Goal: Navigation & Orientation: Find specific page/section

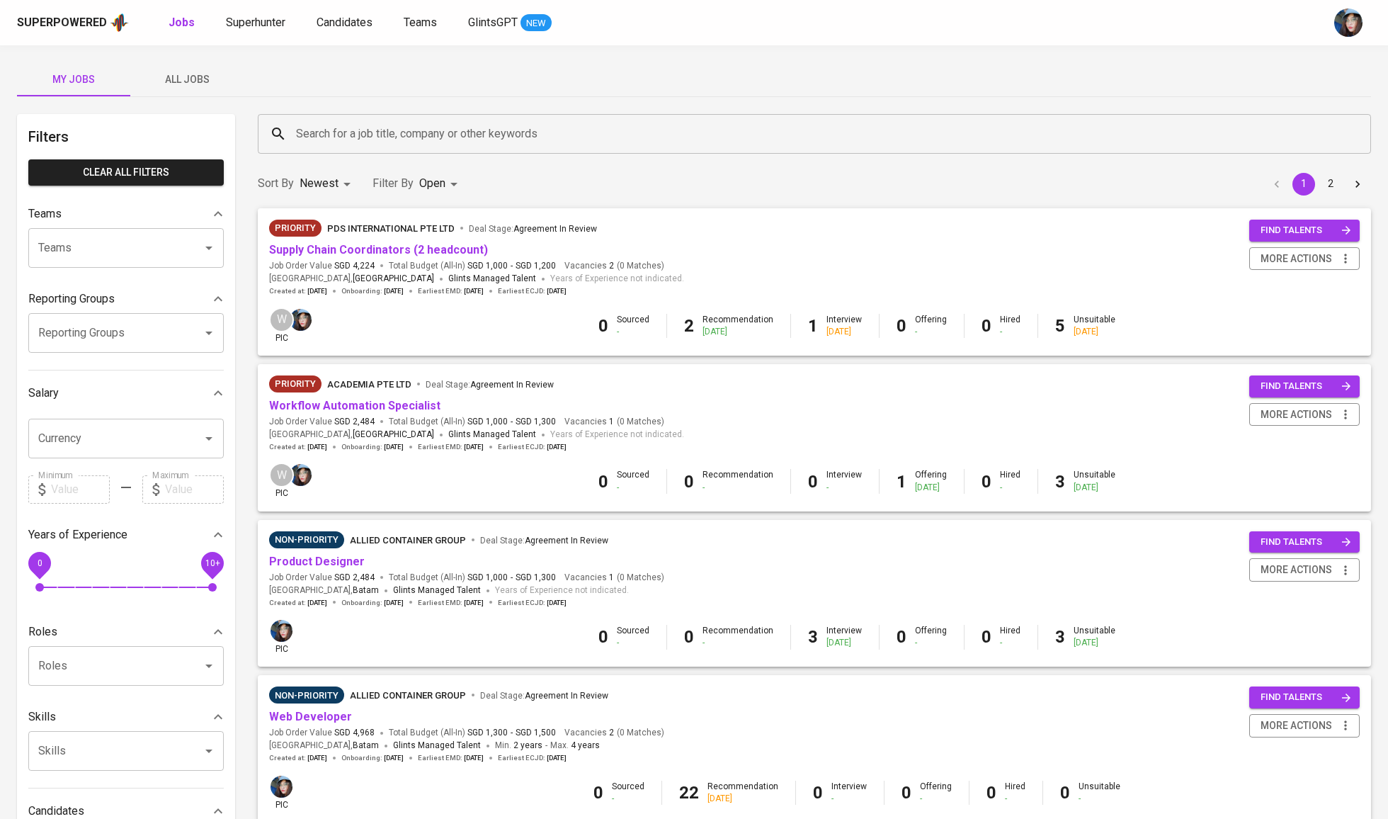
click at [286, 21] on link "Superhunter" at bounding box center [257, 23] width 62 height 18
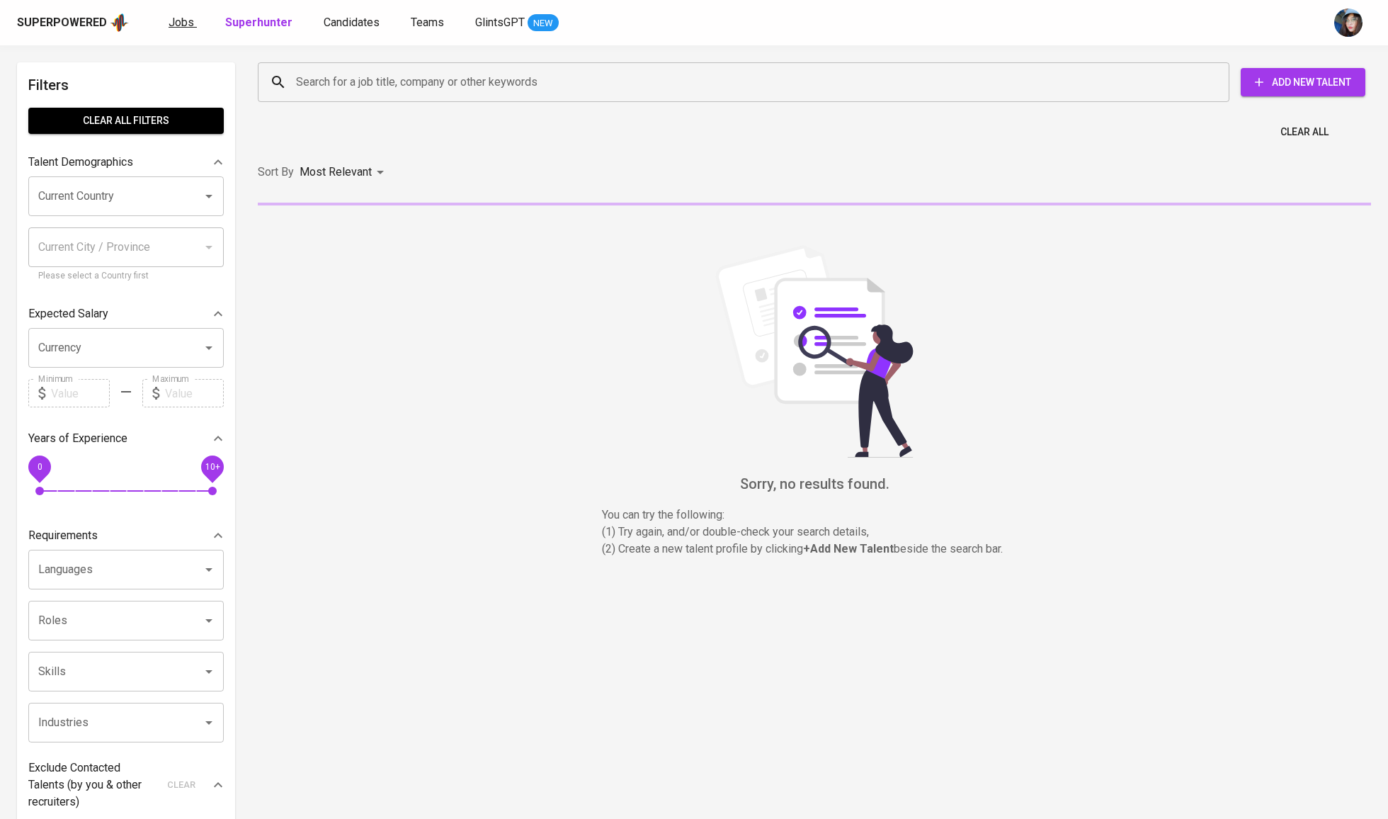
click at [185, 29] on link "Jobs" at bounding box center [183, 23] width 28 height 18
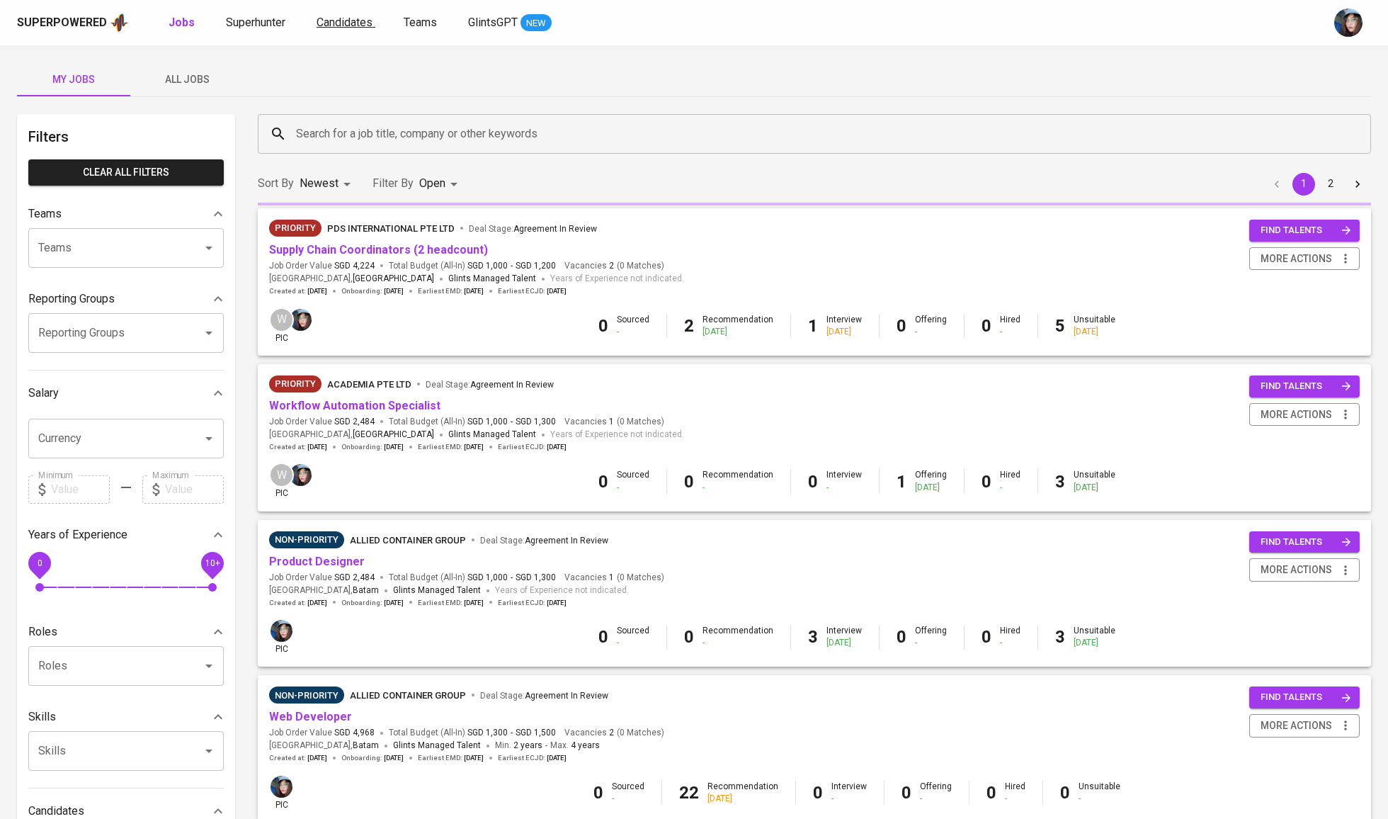
click at [361, 20] on span "Candidates" at bounding box center [345, 22] width 56 height 13
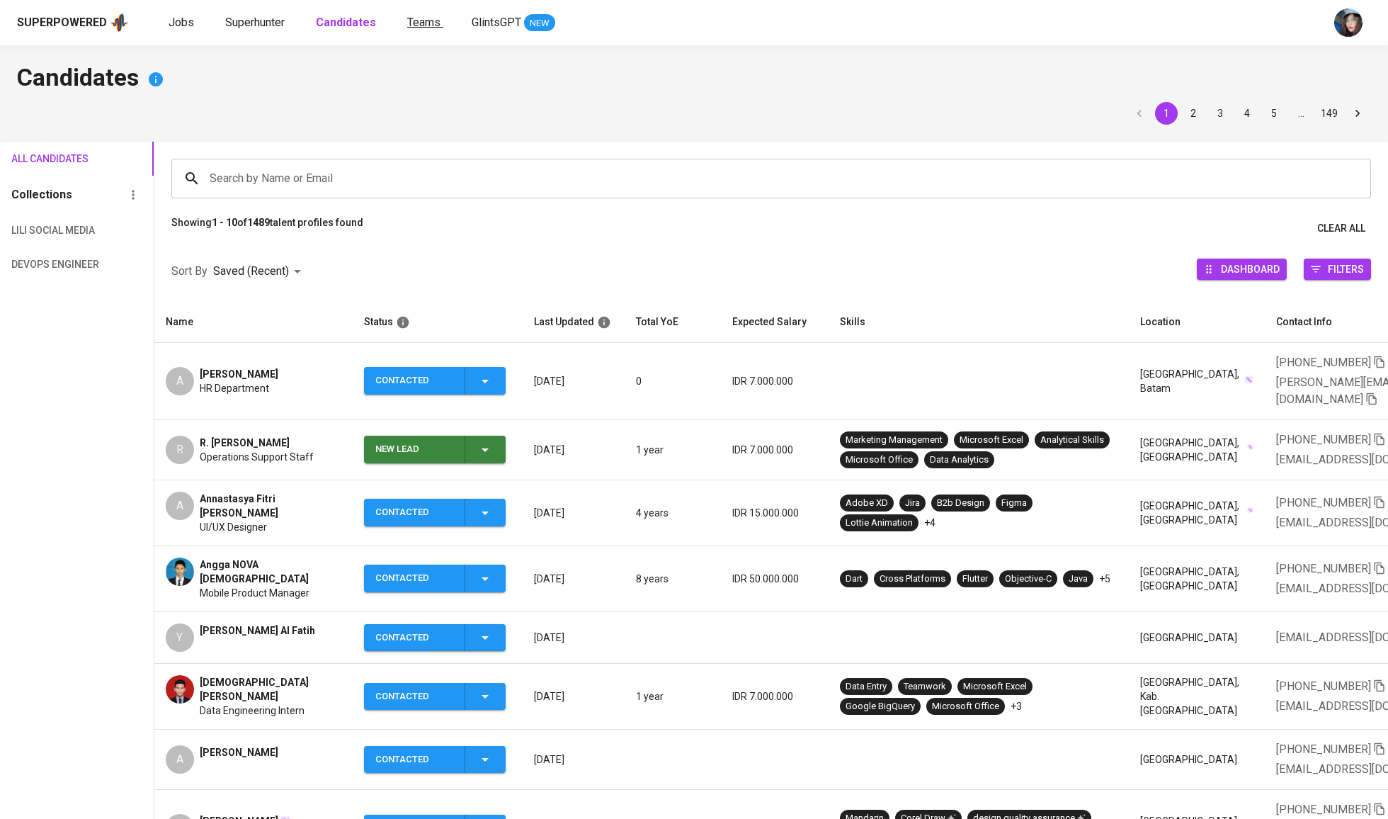
click at [422, 14] on link "Teams" at bounding box center [425, 23] width 36 height 18
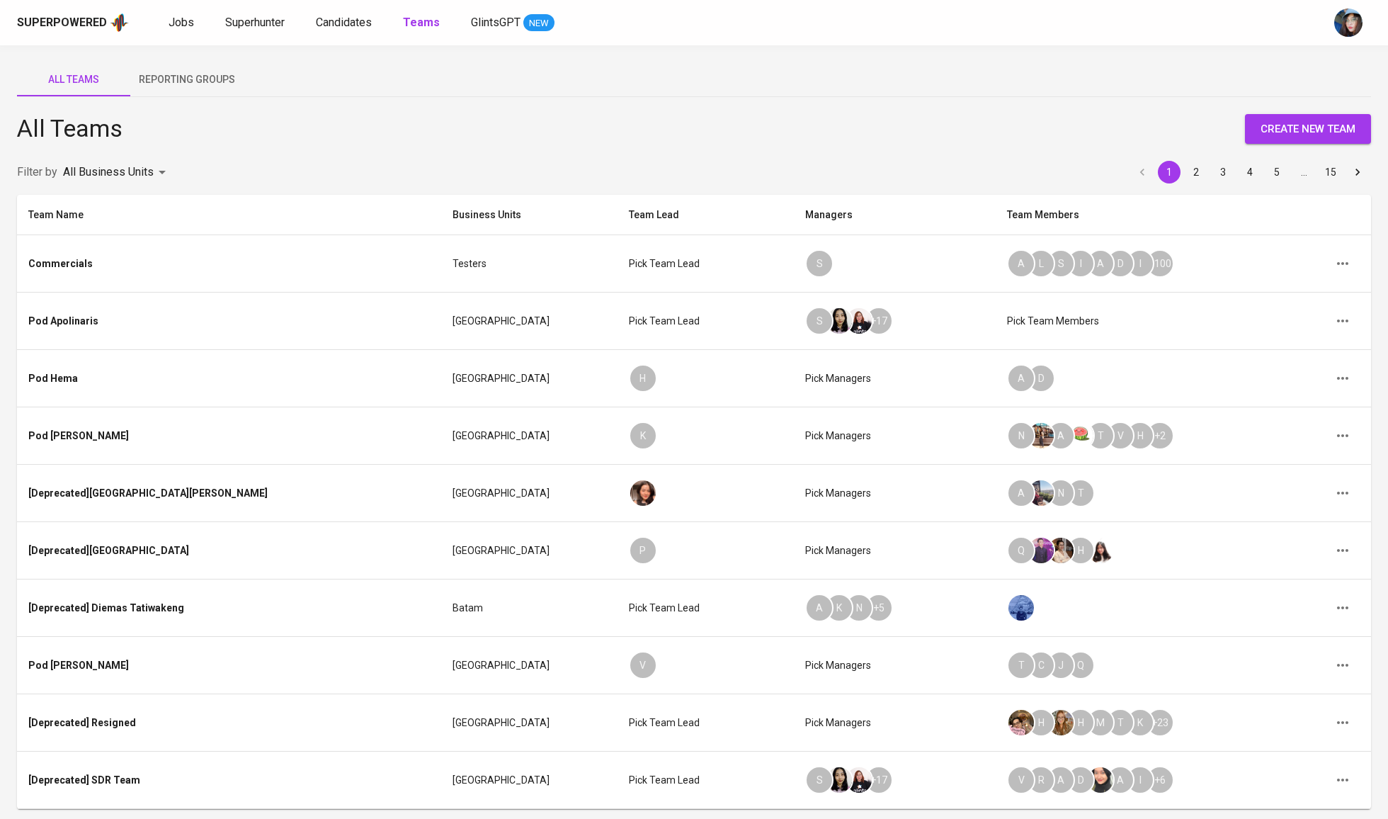
click at [143, 91] on button "Reporting Groups" at bounding box center [186, 79] width 113 height 34
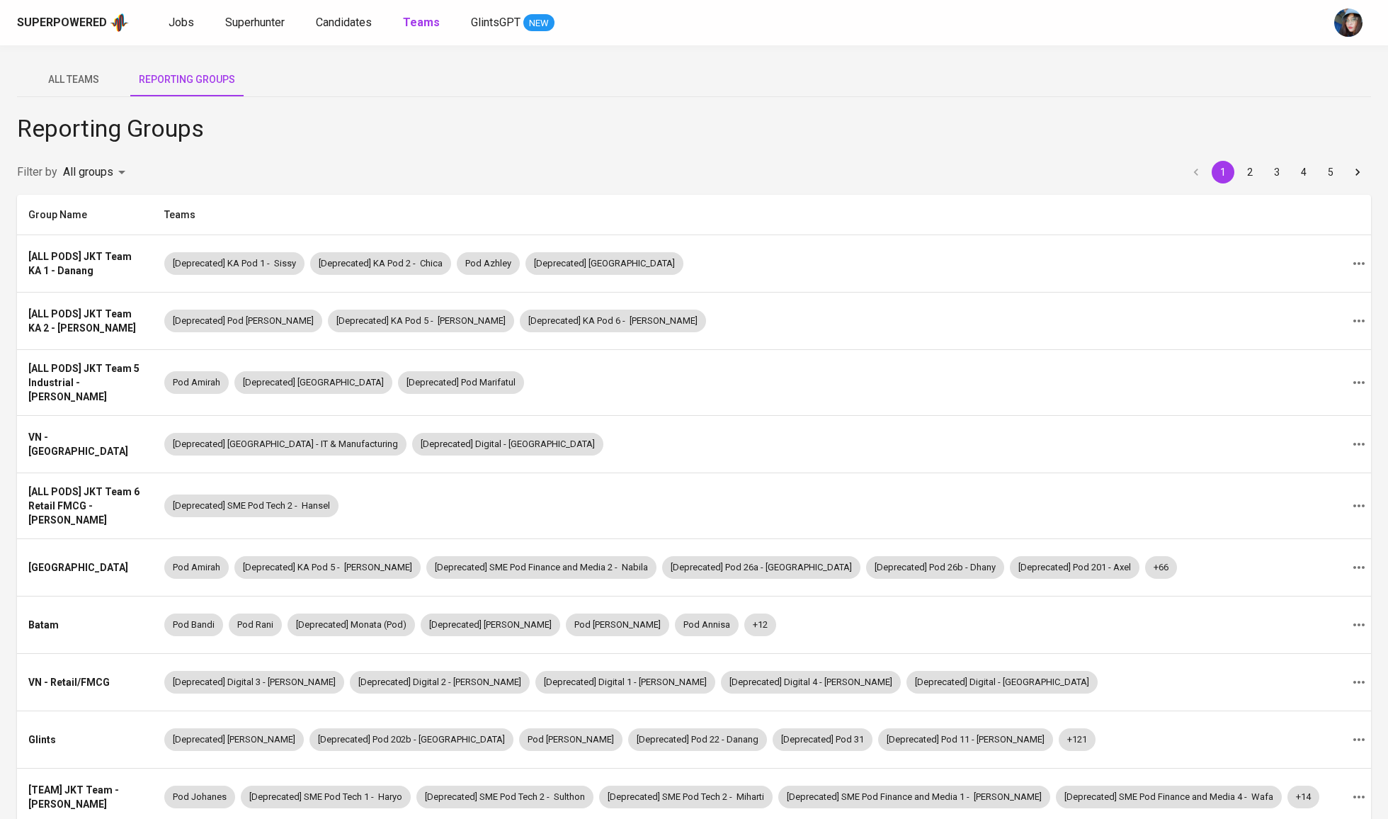
click at [94, 76] on span "All Teams" at bounding box center [73, 80] width 96 height 18
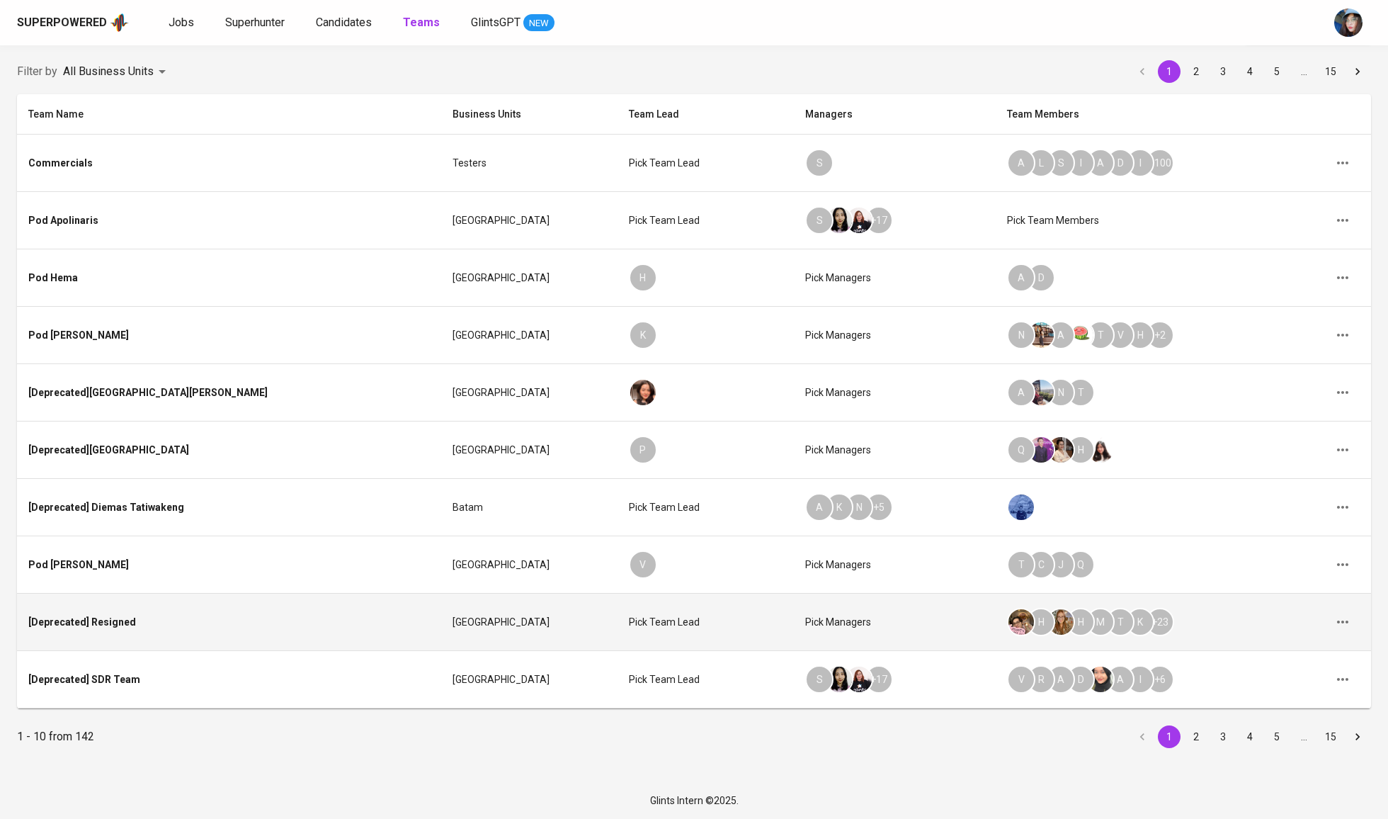
scroll to position [159, 0]
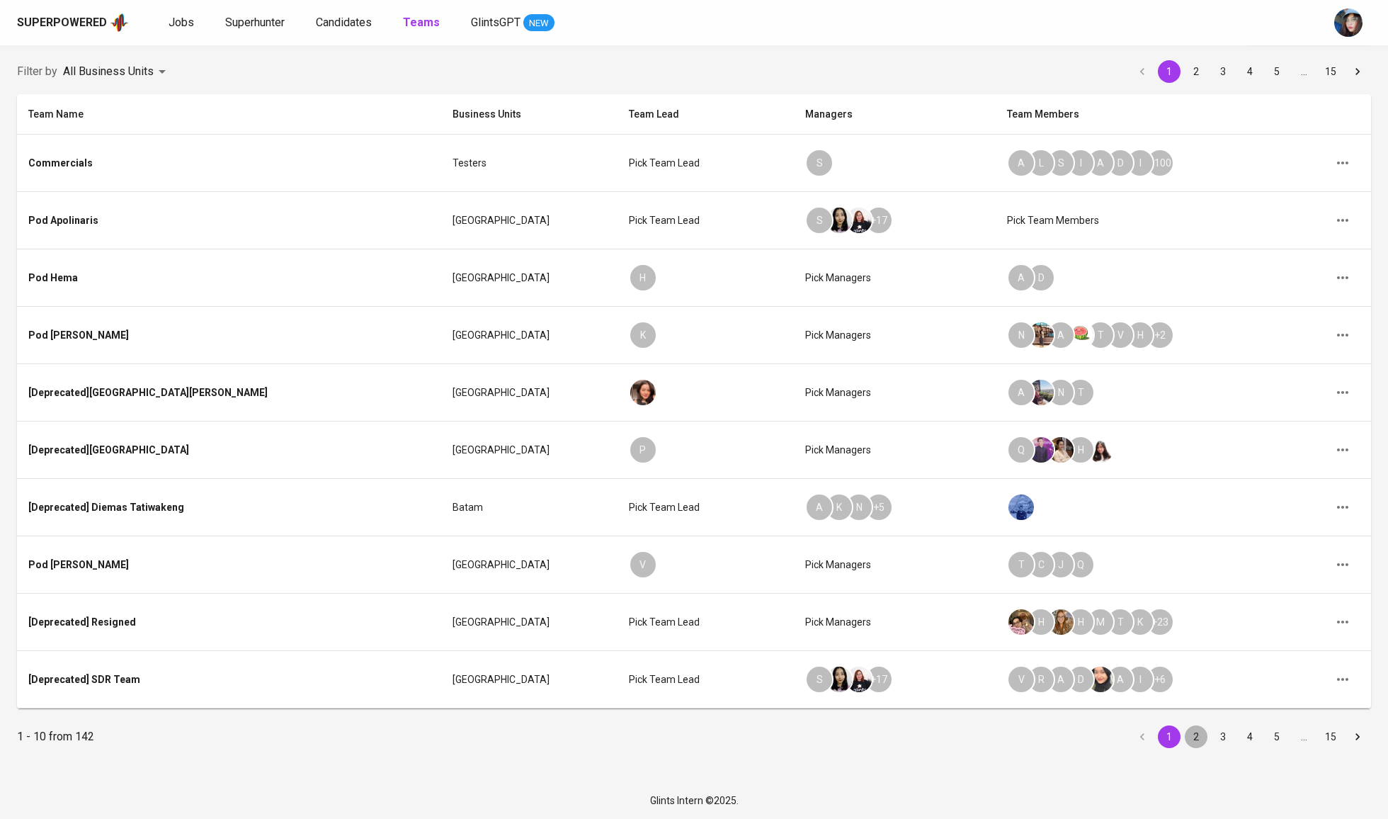
click at [1196, 739] on button "2" at bounding box center [1196, 736] width 23 height 23
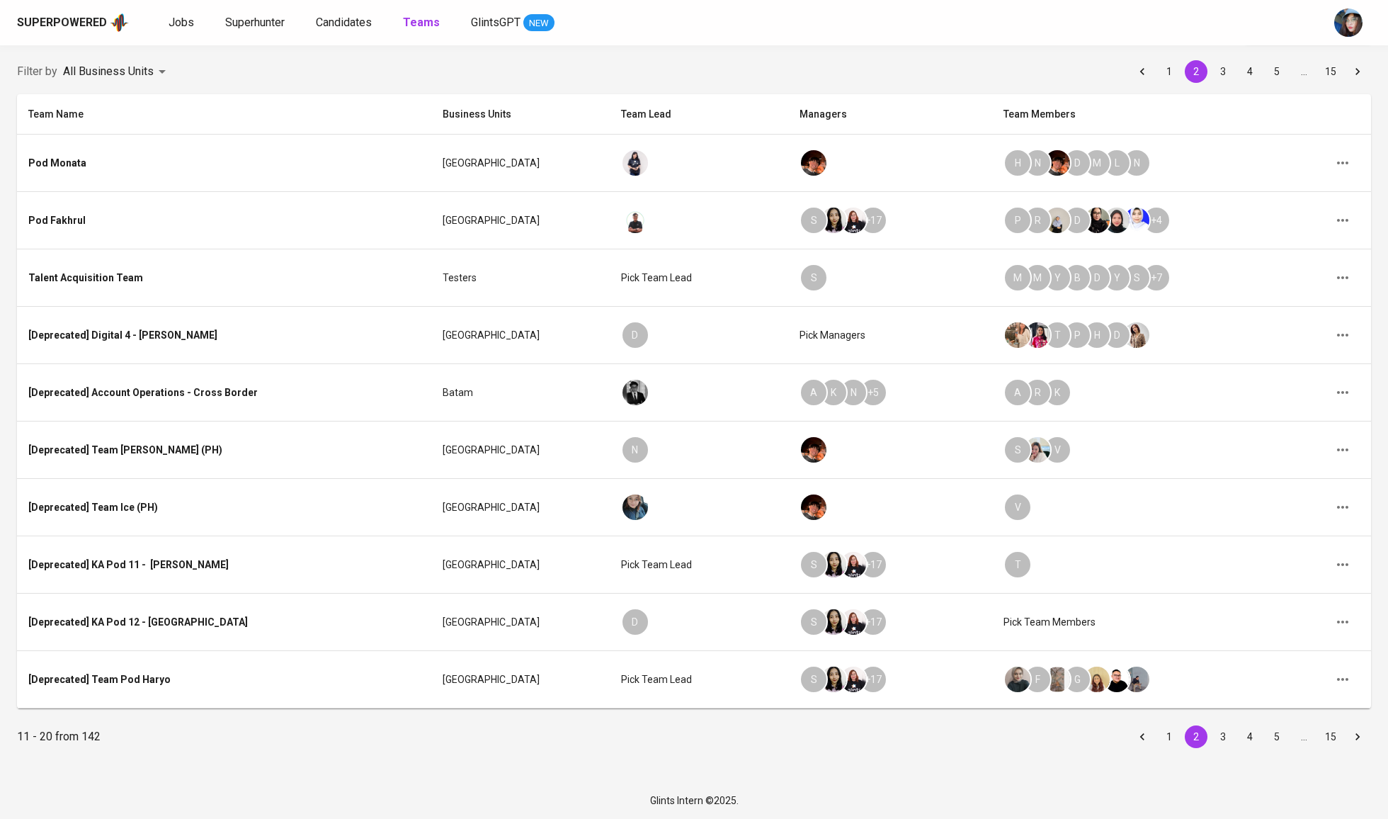
click at [1170, 737] on button "1" at bounding box center [1169, 736] width 23 height 23
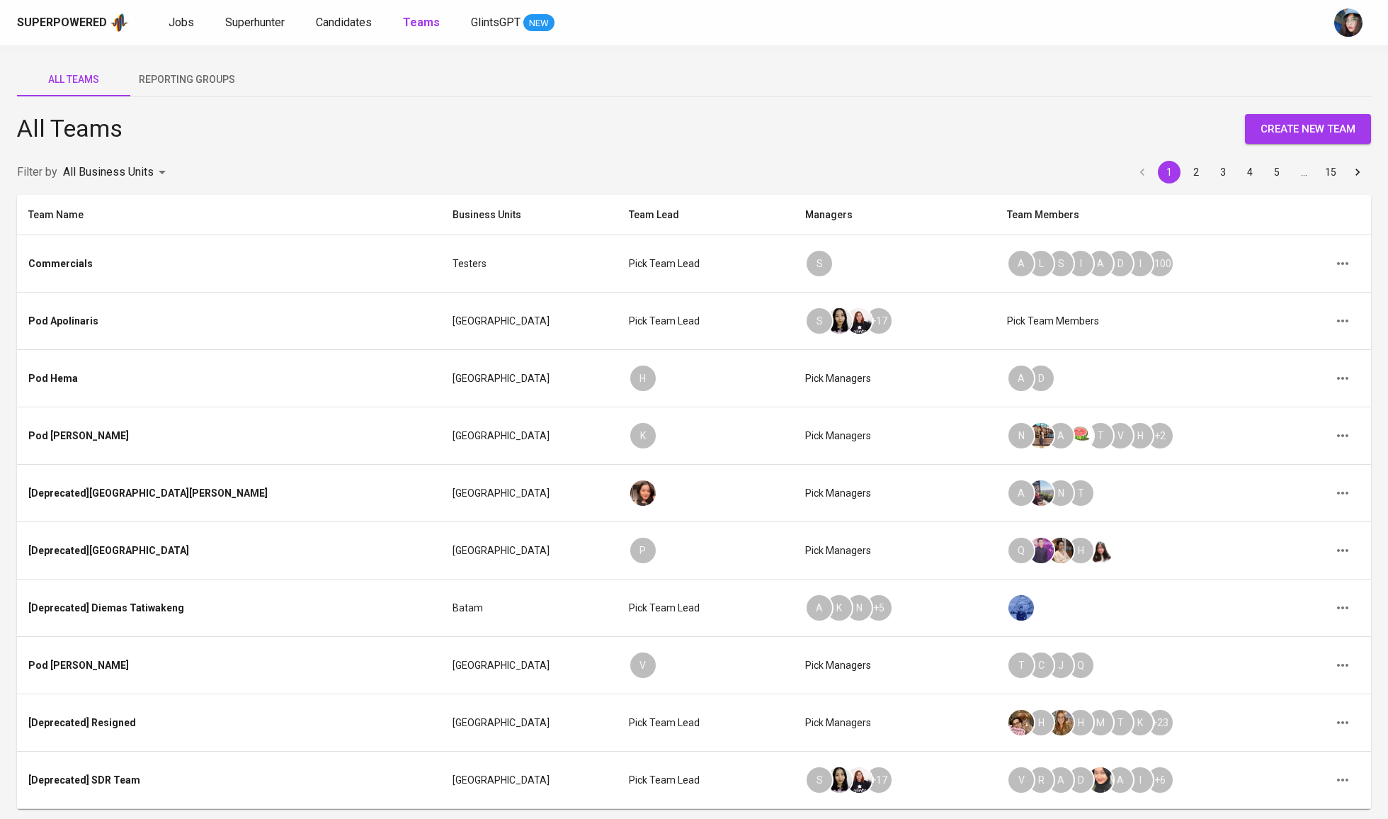
scroll to position [0, 0]
click at [1256, 135] on button "create new team" at bounding box center [1308, 129] width 126 height 30
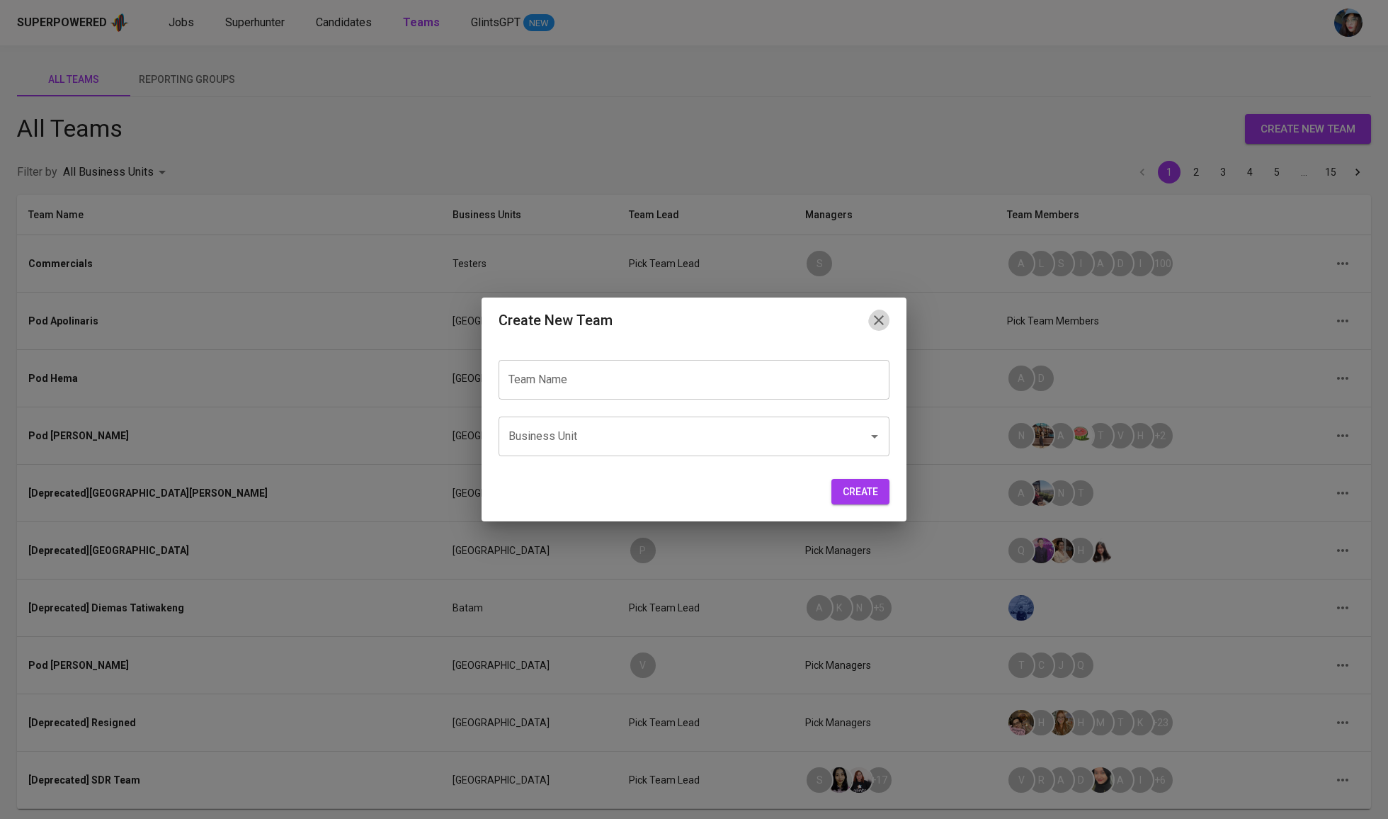
click at [877, 321] on icon "button" at bounding box center [879, 320] width 10 height 10
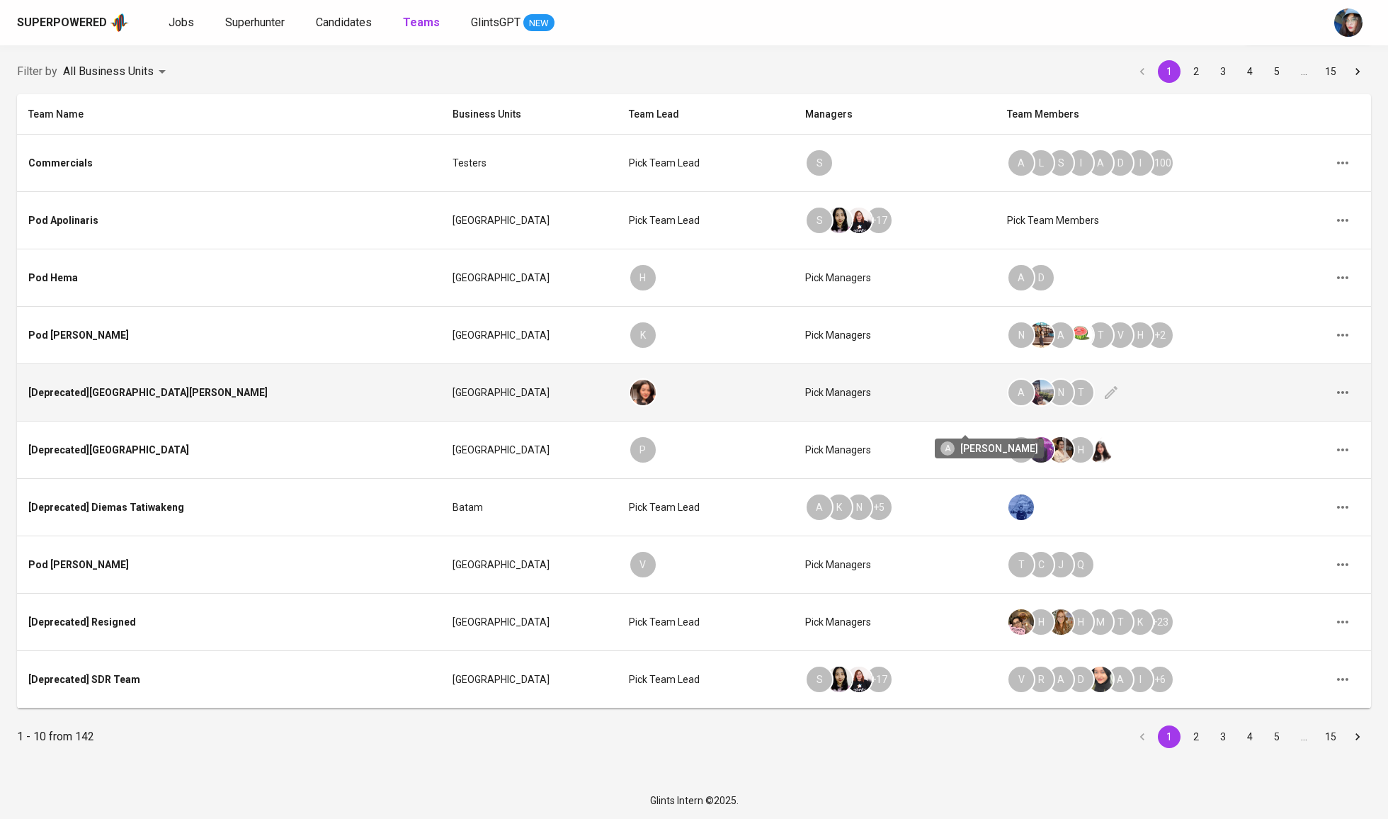
scroll to position [159, 0]
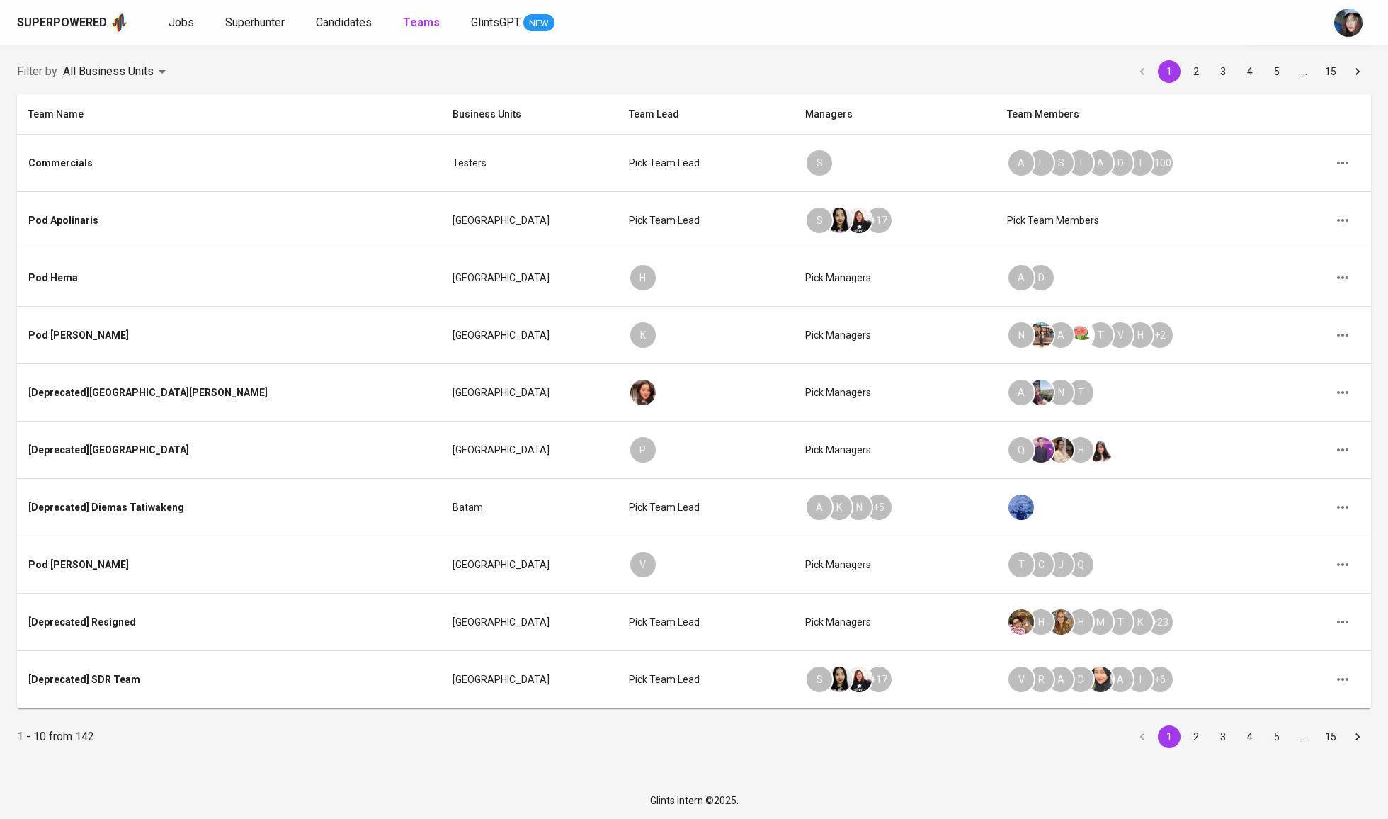
click at [1145, 735] on li "pagination navigation" at bounding box center [1142, 736] width 27 height 23
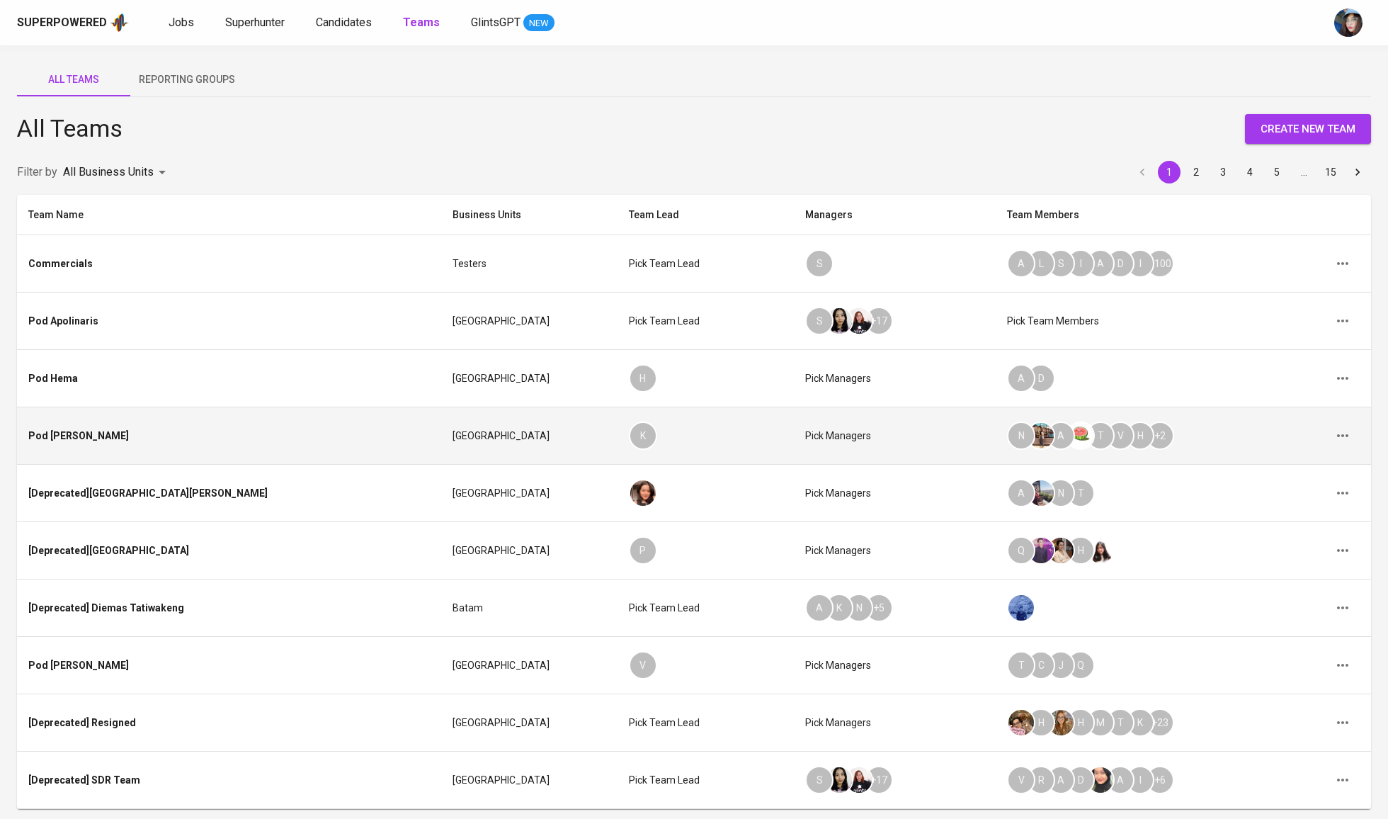
scroll to position [0, 0]
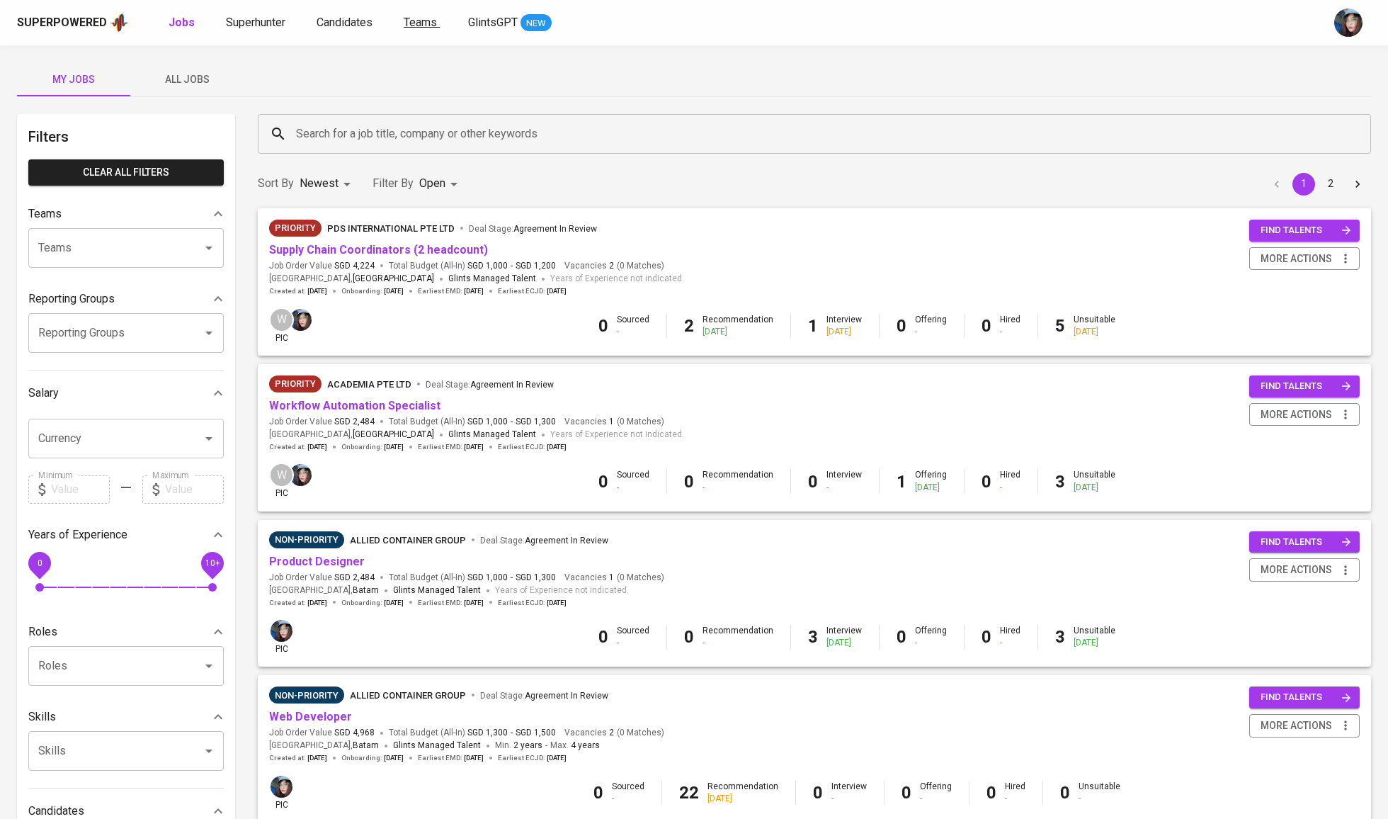
click at [424, 23] on span "Teams" at bounding box center [420, 22] width 33 height 13
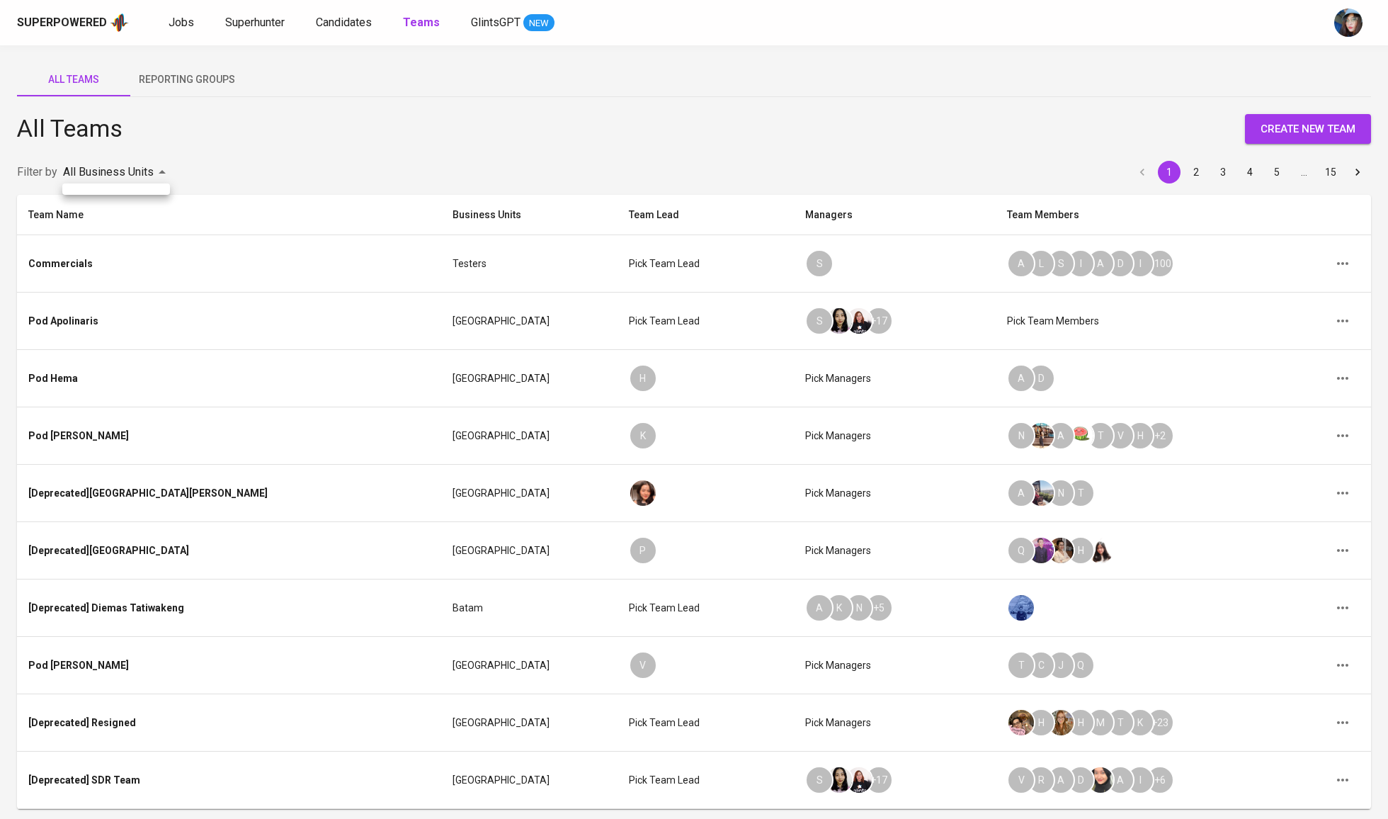
click at [139, 182] on body "Superpowered Jobs Superhunter Candidates Teams GlintsGPT NEW All Teams Reportin…" at bounding box center [694, 459] width 1388 height 919
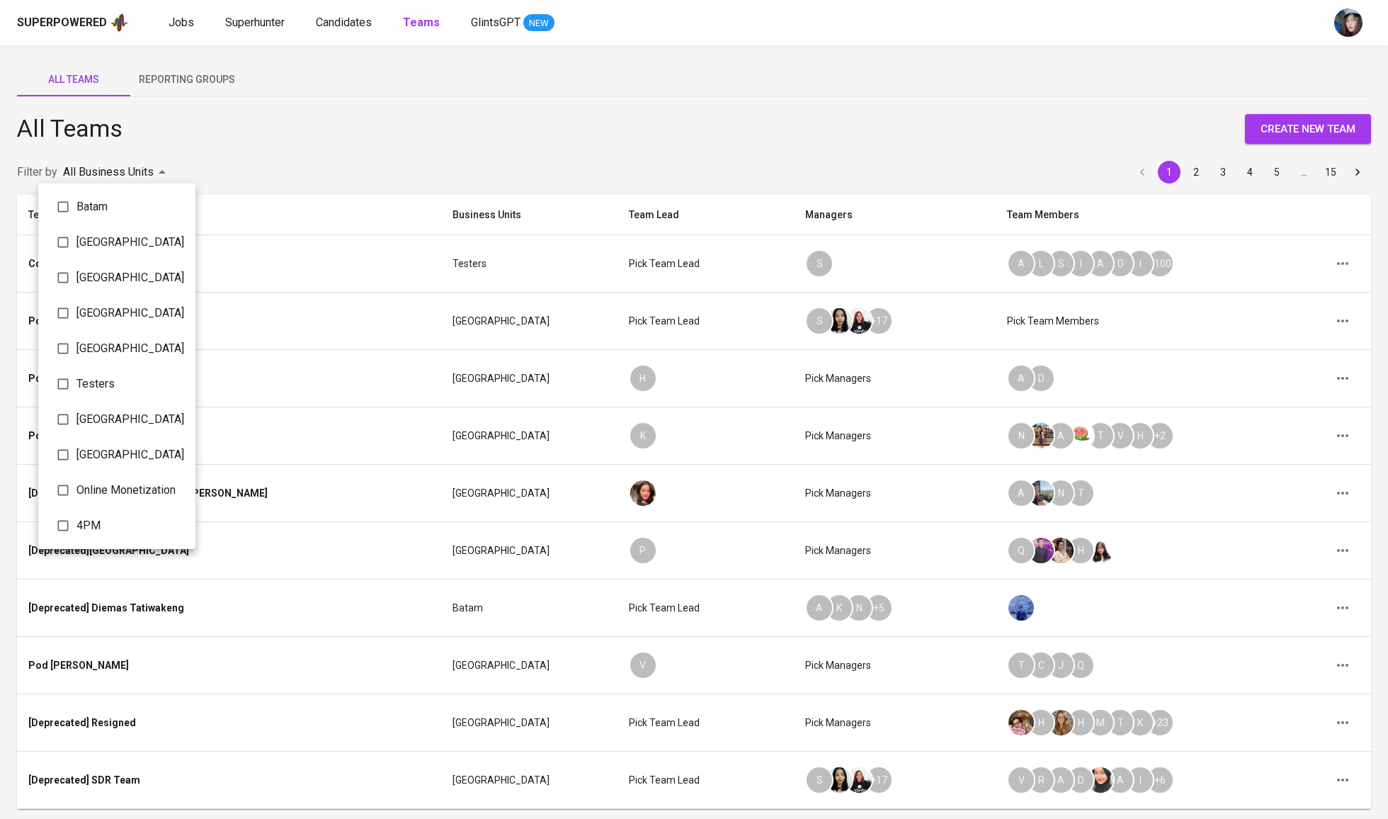
click at [112, 203] on span "Batam" at bounding box center [130, 206] width 108 height 17
type input "069fe4ad-946e-4092-af58-51a7c752ed00"
checkbox input "true"
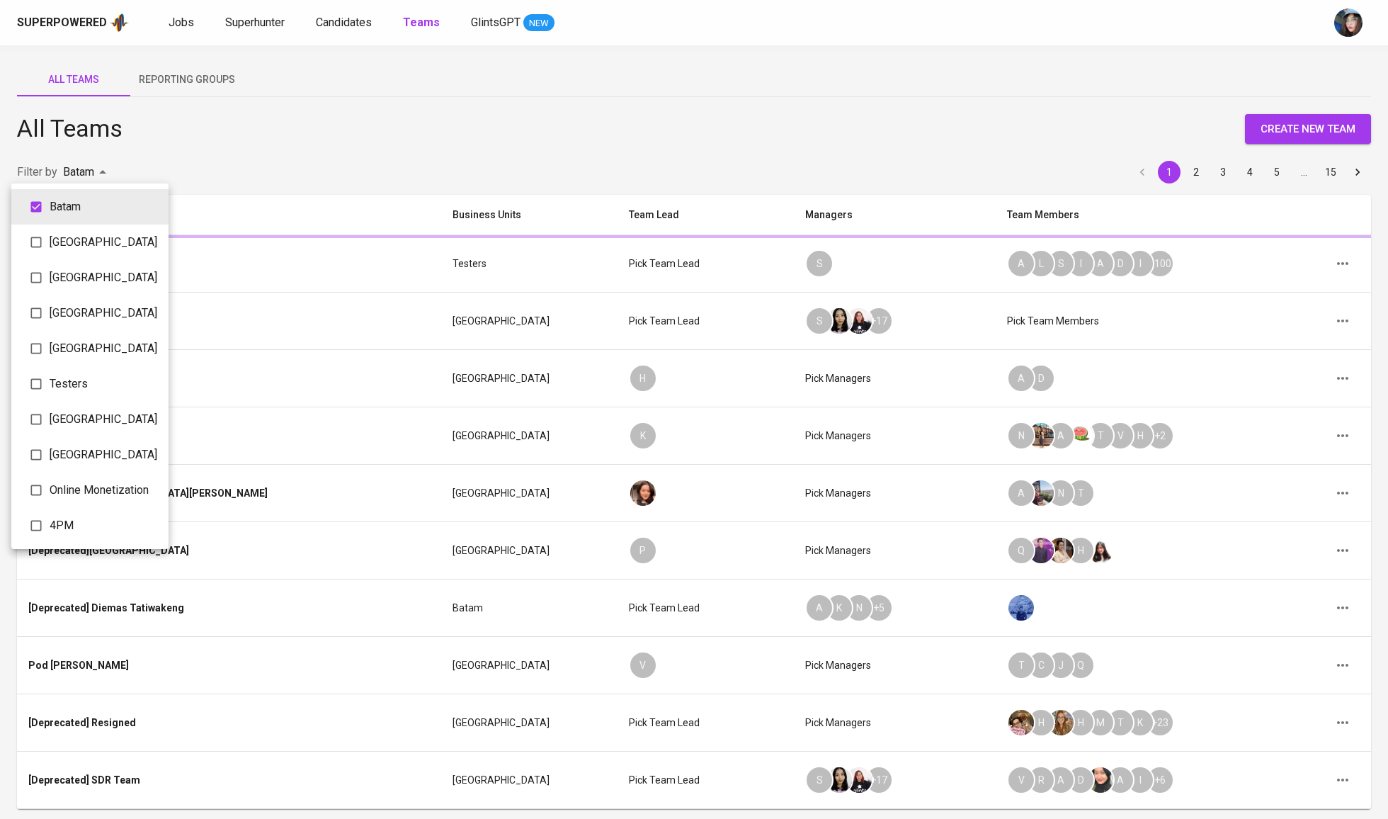
click at [768, 129] on div at bounding box center [694, 409] width 1388 height 819
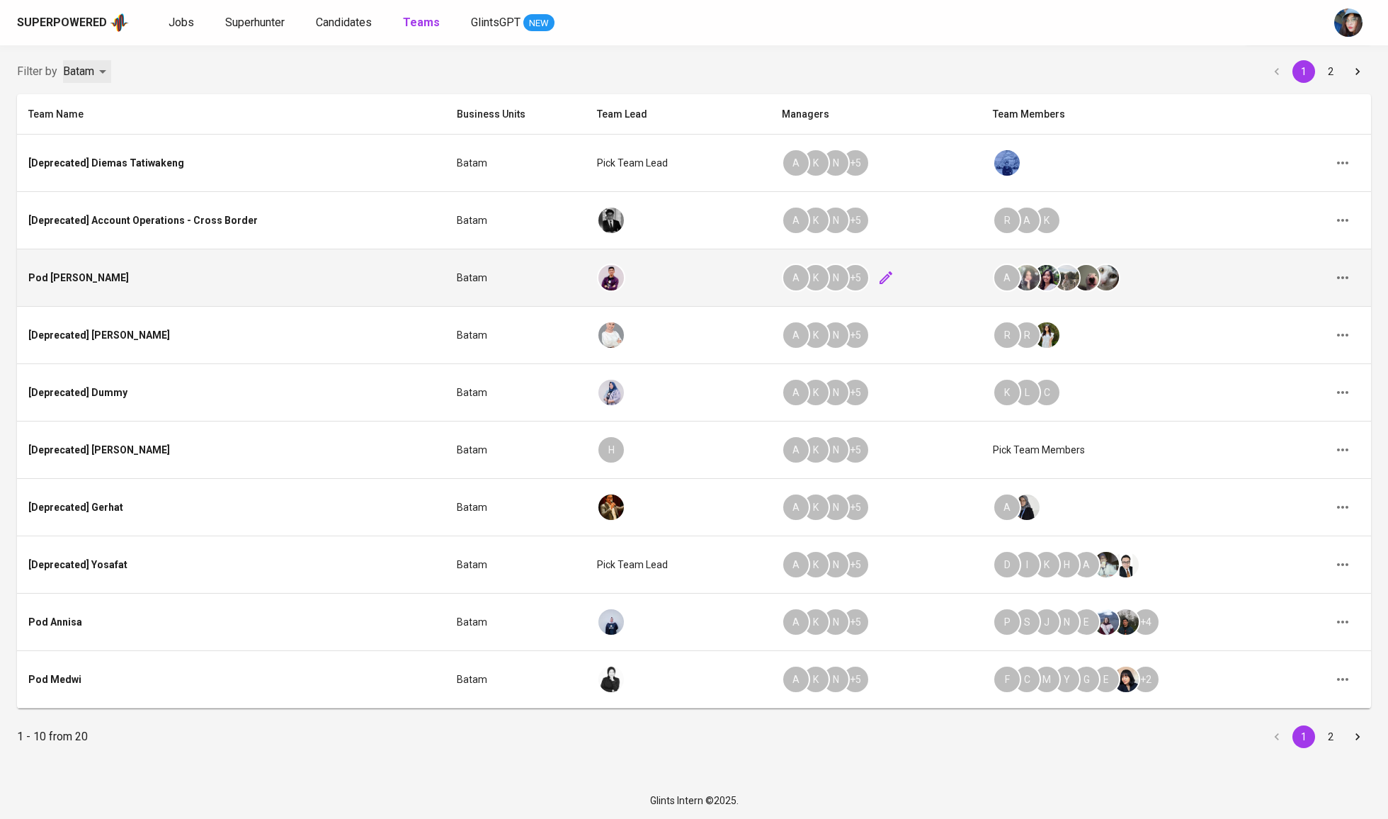
scroll to position [159, 0]
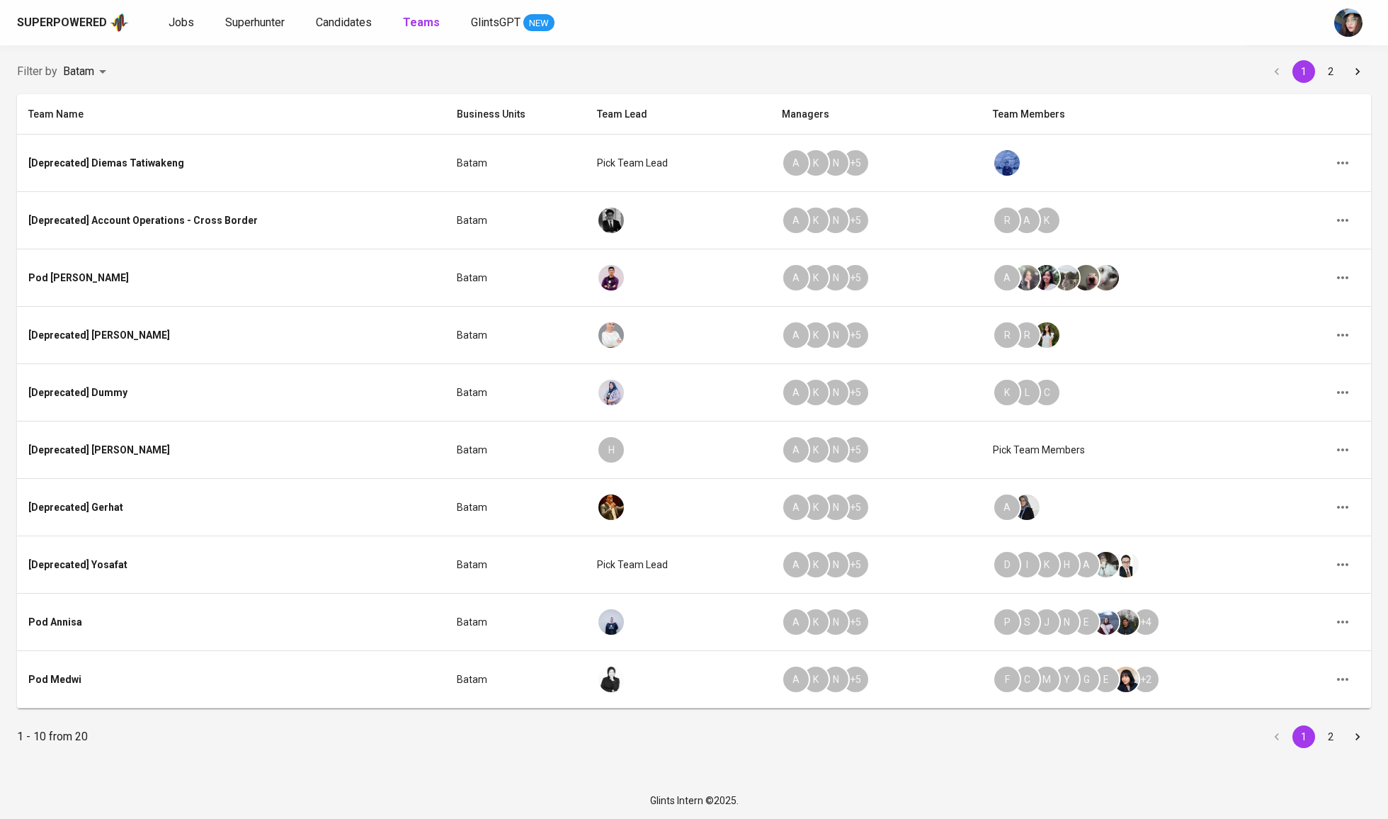
click at [1323, 737] on button "2" at bounding box center [1331, 736] width 23 height 23
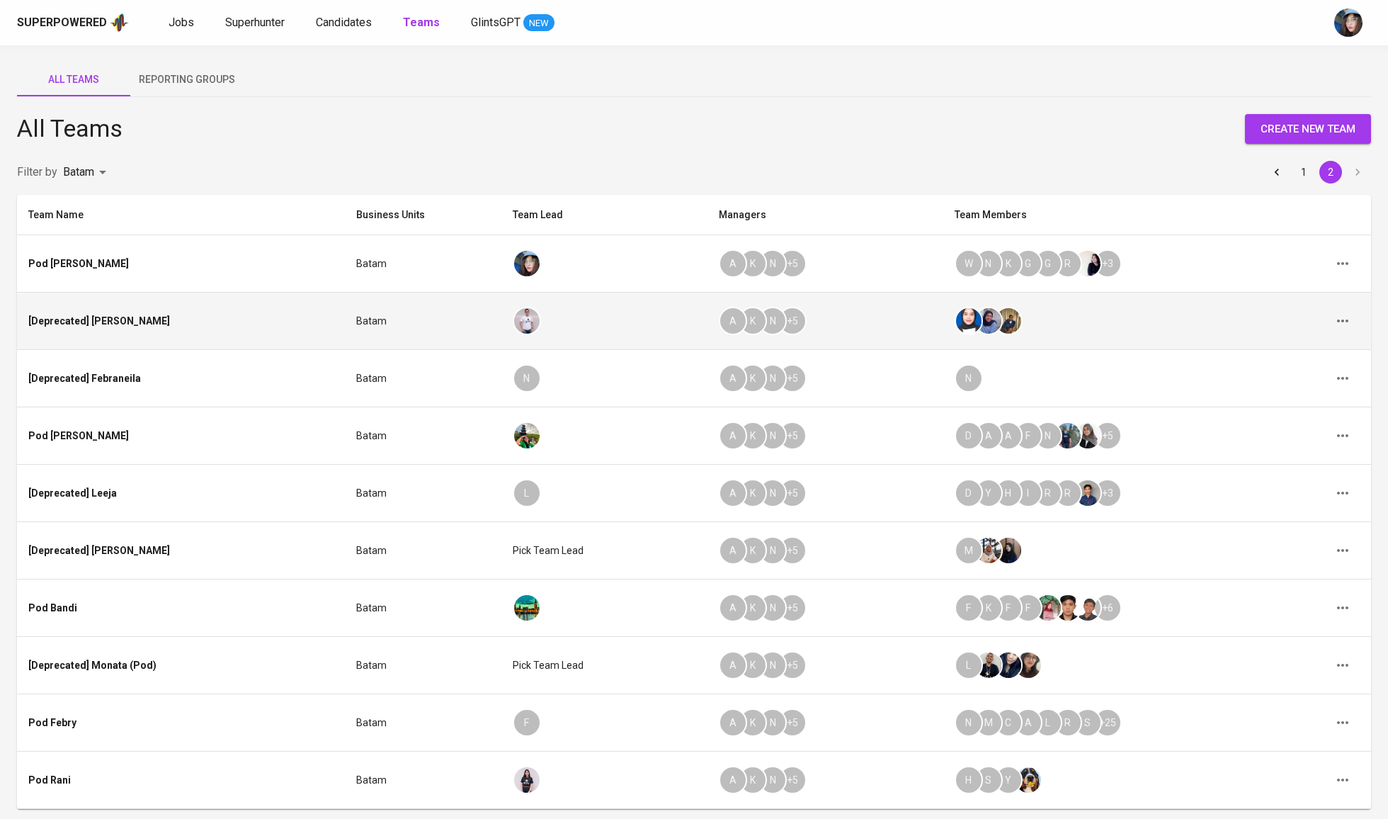
scroll to position [0, 0]
